Goal: Information Seeking & Learning: Learn about a topic

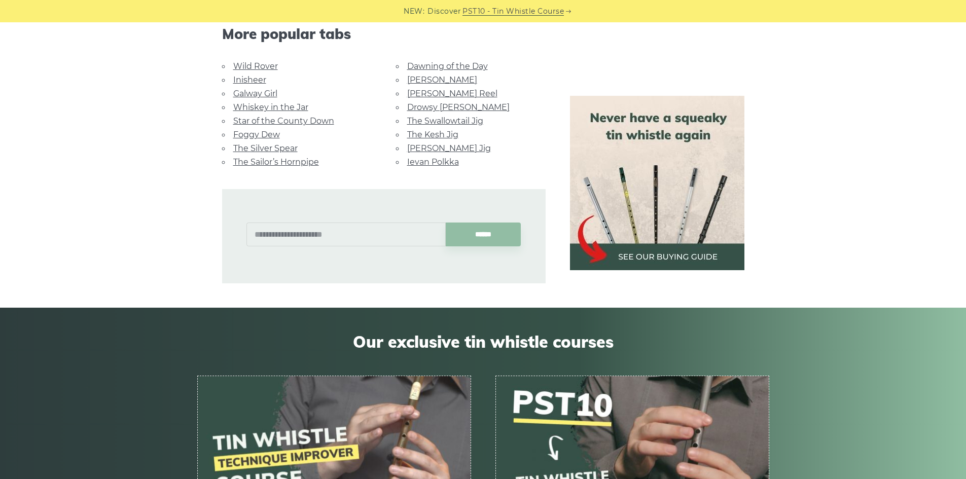
scroll to position [507, 0]
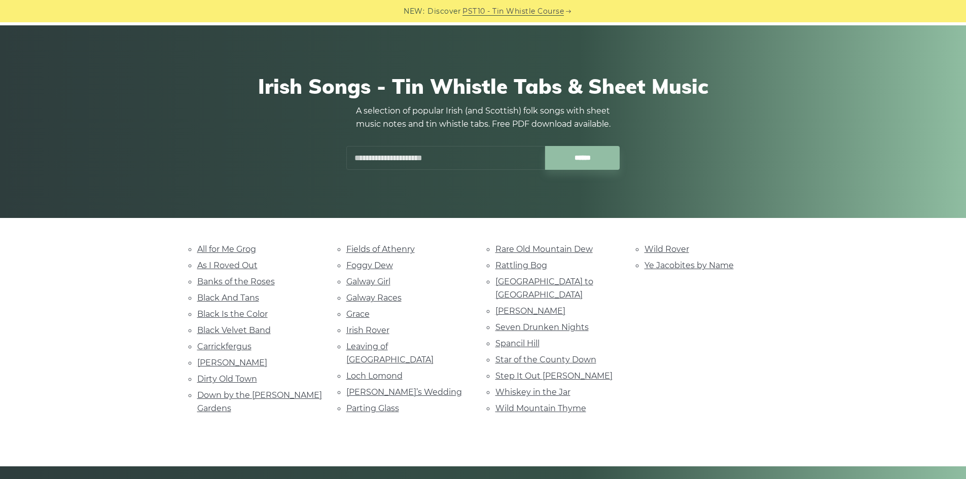
scroll to position [51, 0]
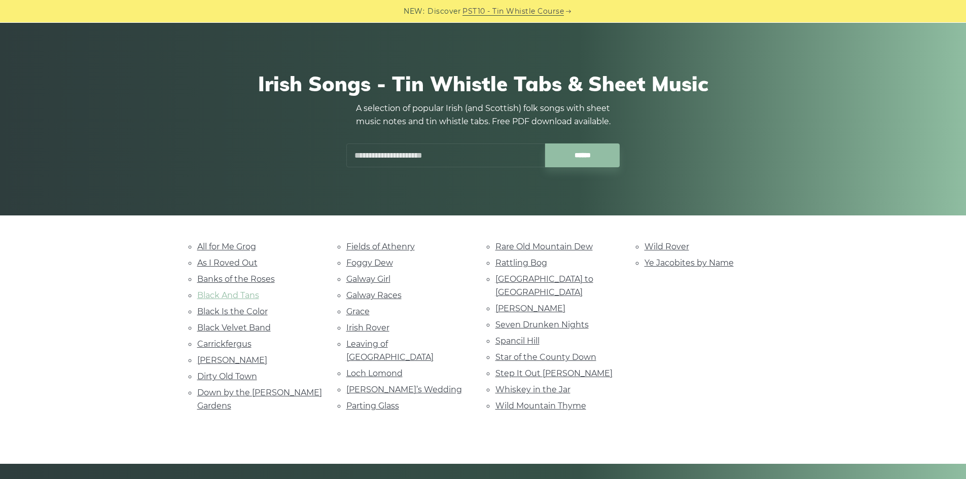
click at [242, 296] on link "Black And Tans" at bounding box center [228, 296] width 62 height 10
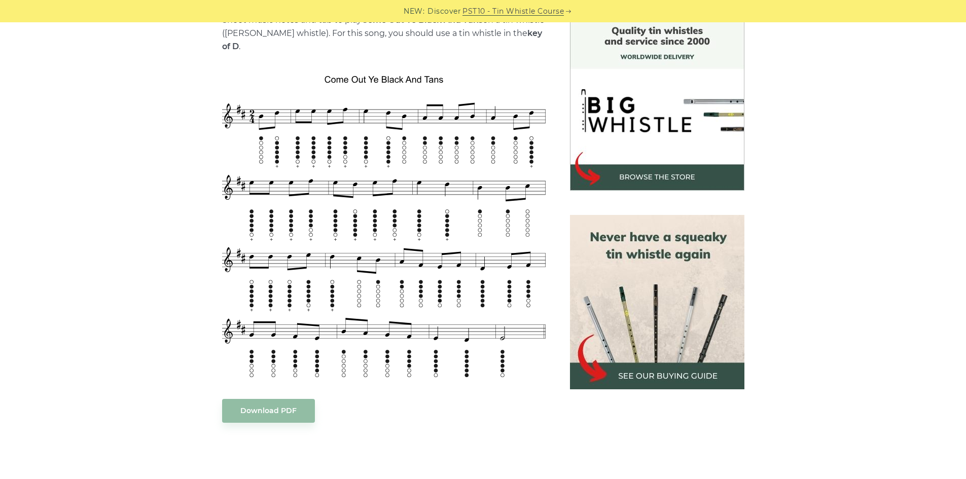
scroll to position [304, 0]
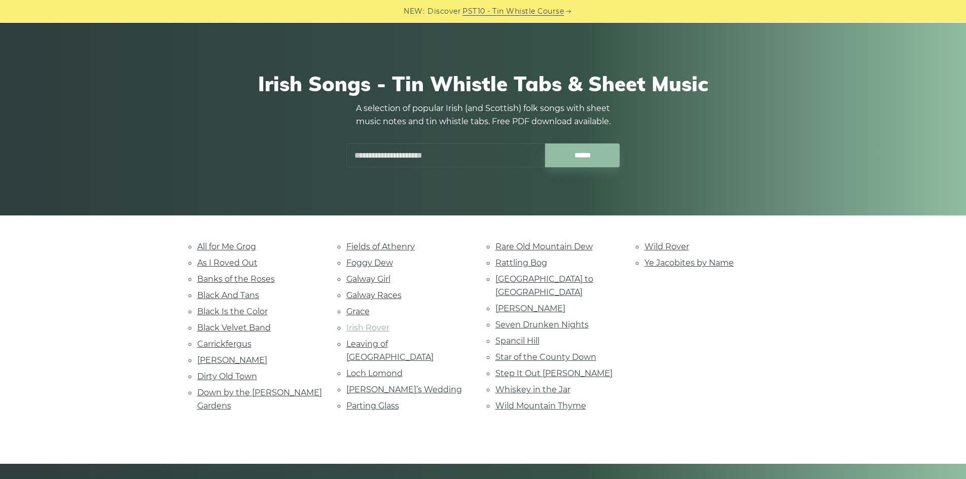
click at [372, 324] on link "Irish Rover" at bounding box center [367, 328] width 43 height 10
click at [553, 385] on link "Whiskey in the Jar" at bounding box center [532, 390] width 75 height 10
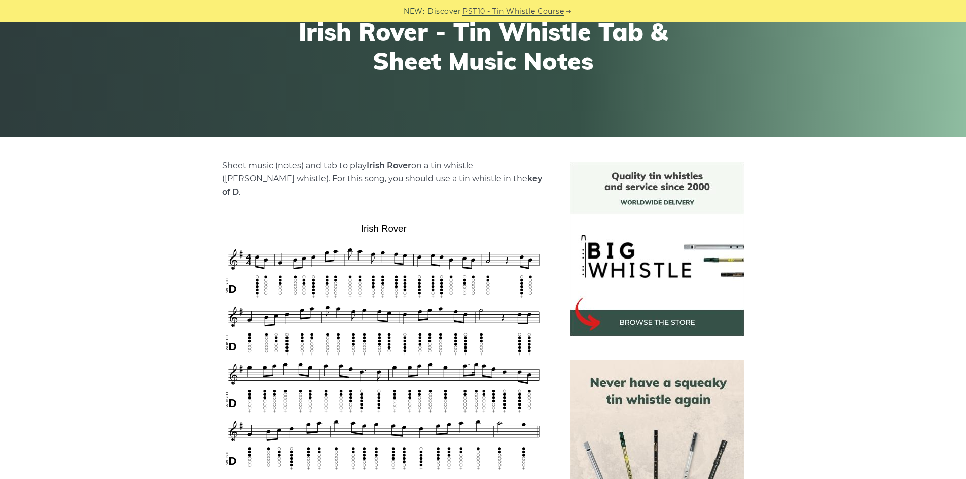
scroll to position [152, 0]
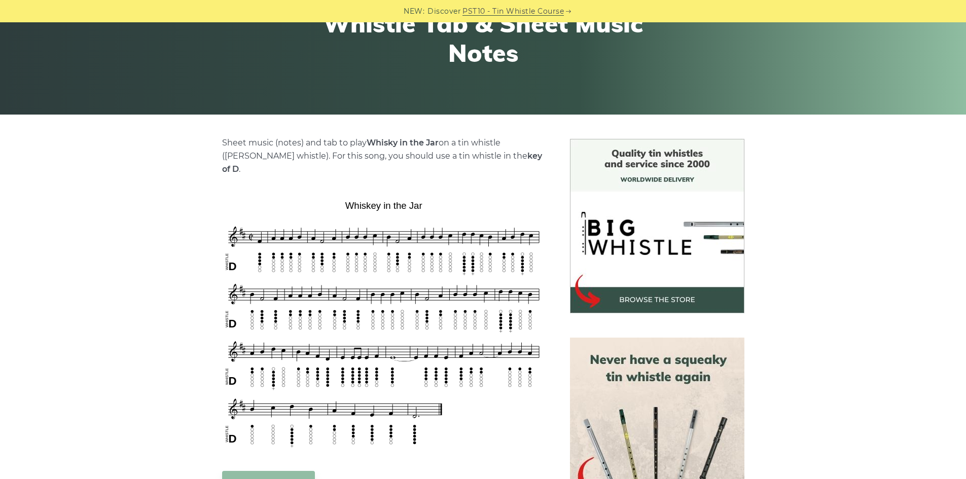
scroll to position [152, 0]
